Goal: Task Accomplishment & Management: Manage account settings

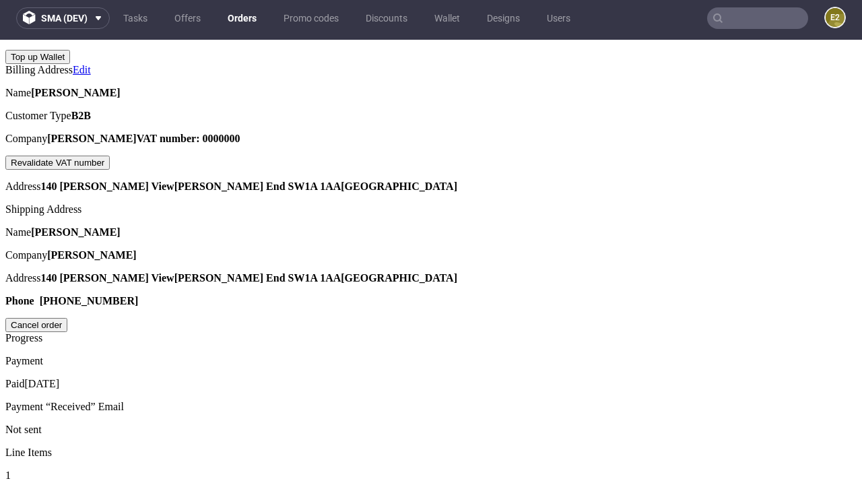
scroll to position [564, 0]
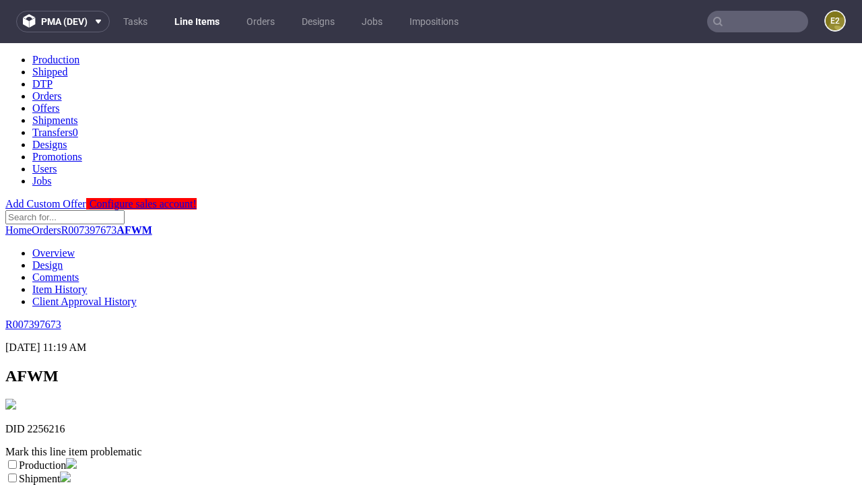
scroll to position [237, 0]
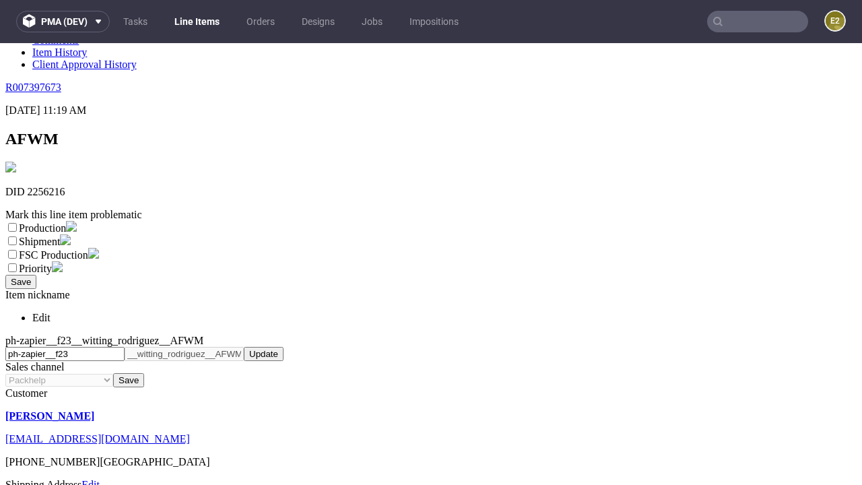
select select "dtp_ca_needed"
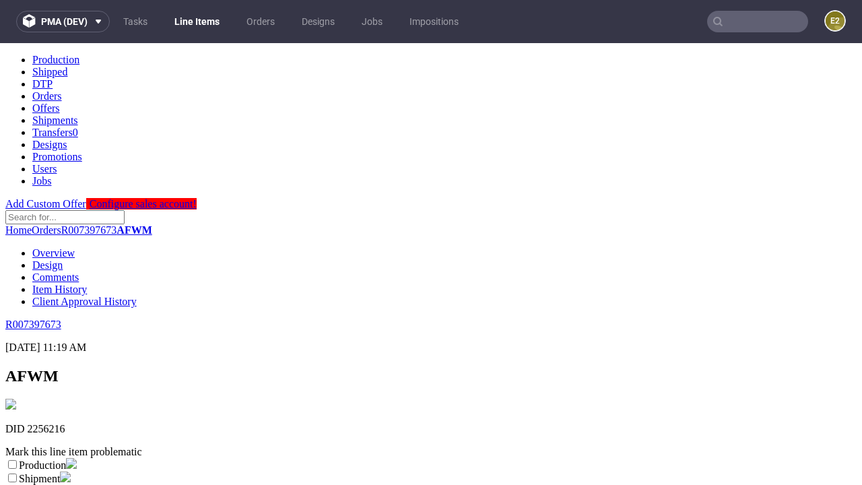
scroll to position [0, 0]
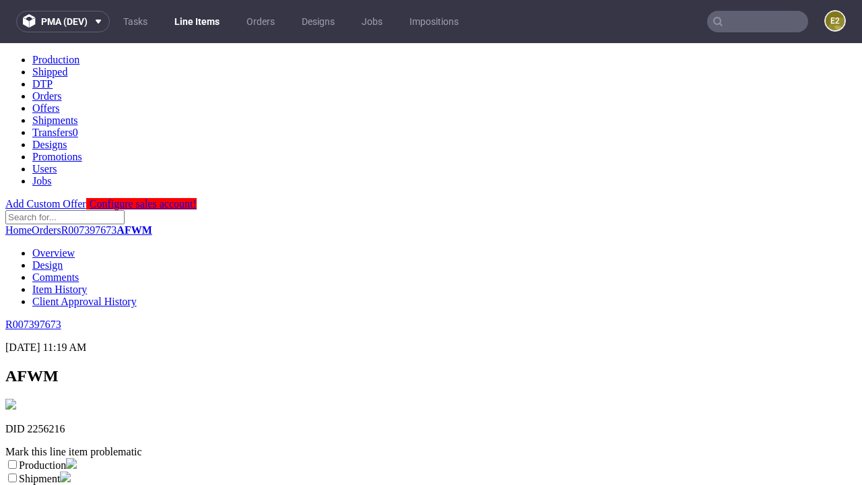
checkbox input "true"
